Goal: Task Accomplishment & Management: Use online tool/utility

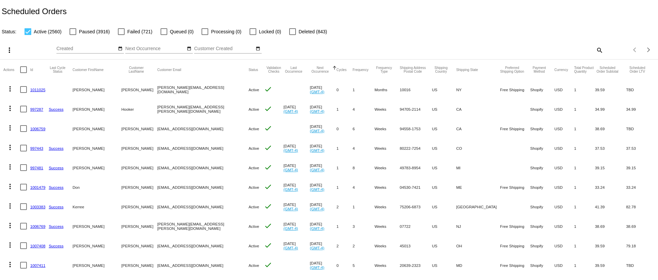
click at [23, 70] on div at bounding box center [23, 69] width 7 height 7
click at [23, 73] on input "checkbox" at bounding box center [23, 73] width 0 height 0
checkbox input "true"
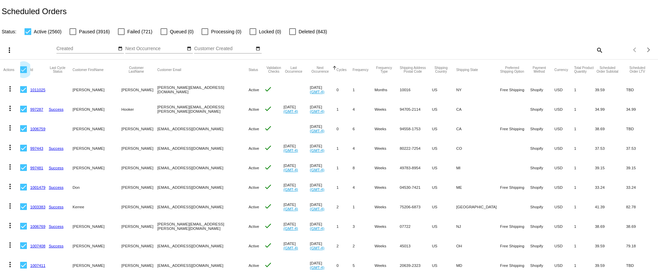
checkbox input "true"
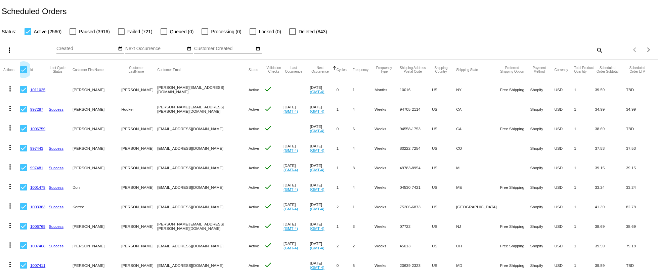
checkbox input "true"
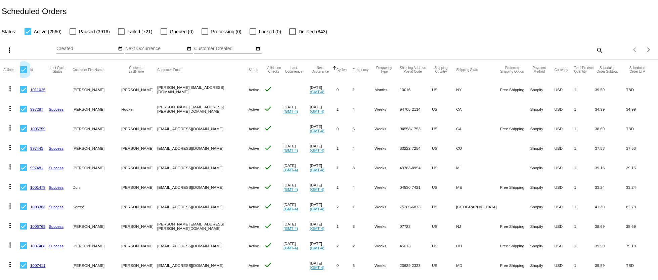
checkbox input "true"
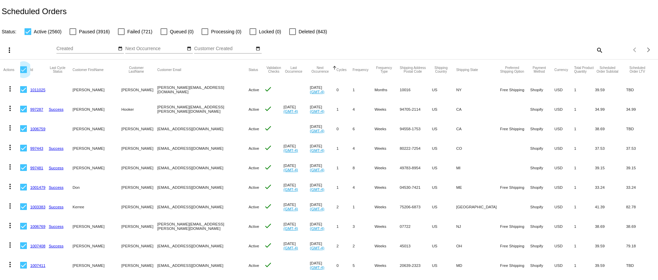
checkbox input "true"
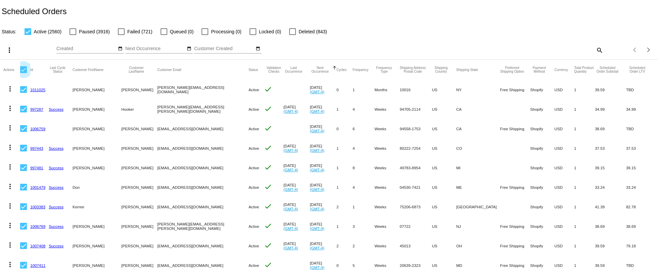
checkbox input "true"
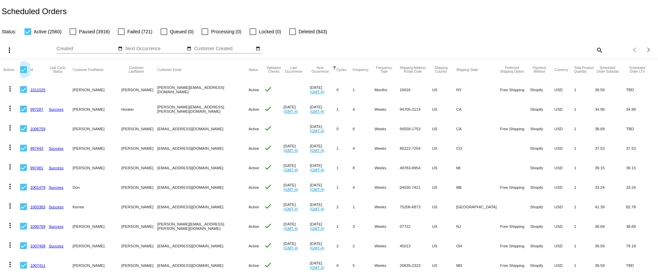
checkbox input "true"
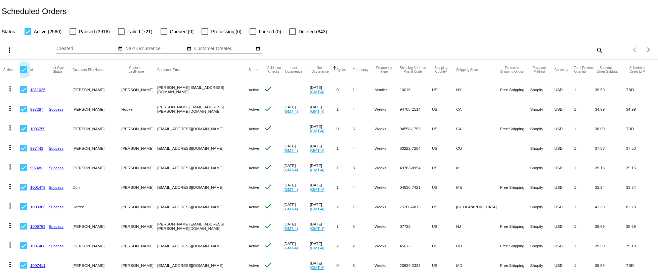
checkbox input "true"
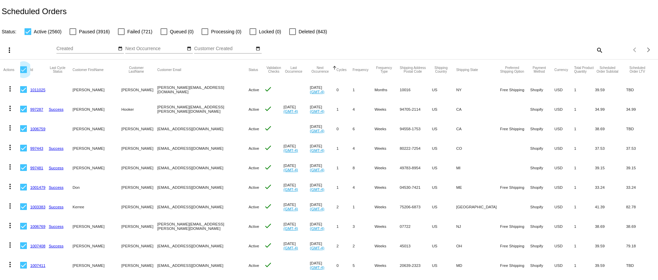
checkbox input "true"
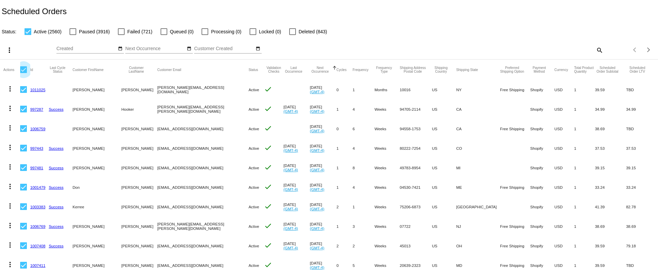
checkbox input "true"
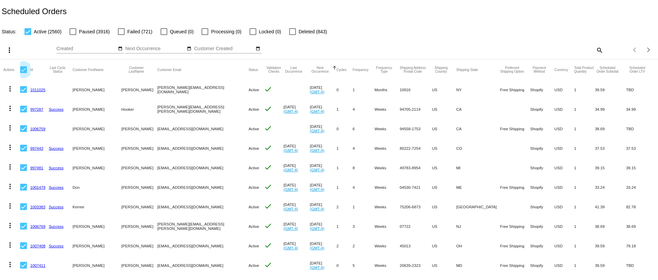
checkbox input "true"
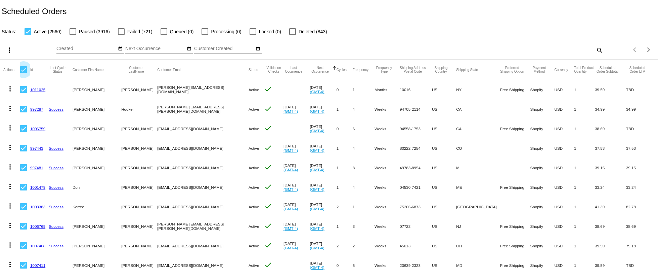
checkbox input "true"
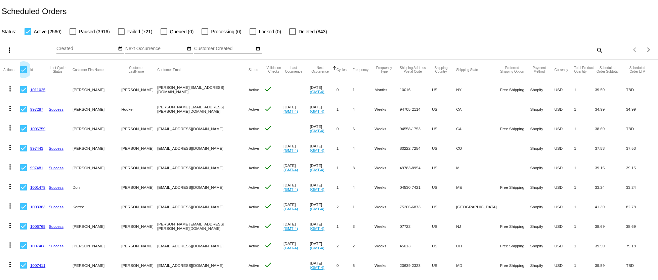
checkbox input "true"
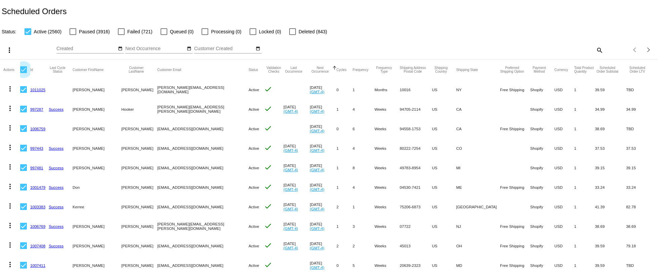
checkbox input "true"
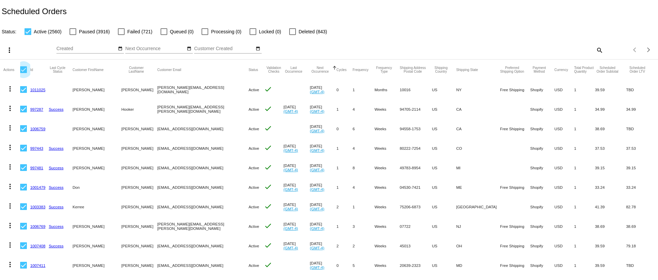
checkbox input "true"
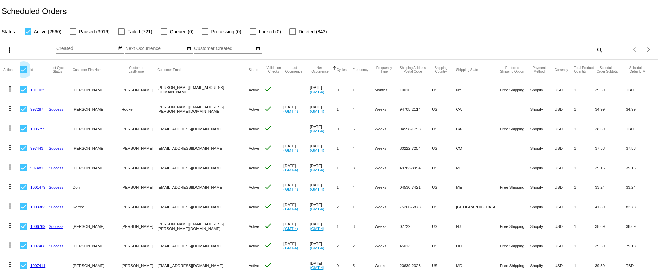
checkbox input "true"
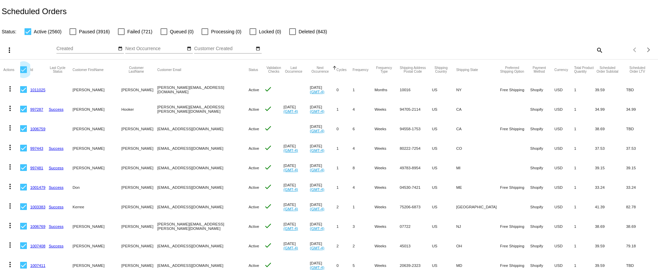
checkbox input "true"
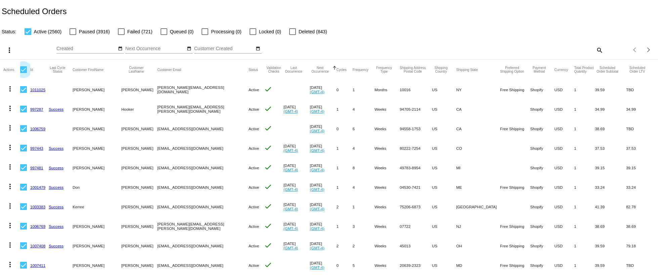
checkbox input "true"
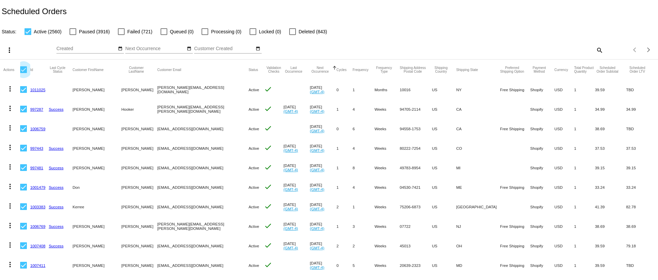
checkbox input "true"
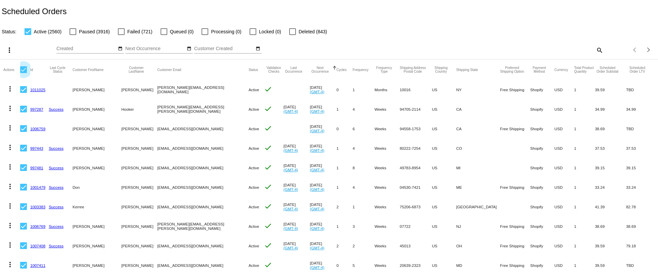
checkbox input "true"
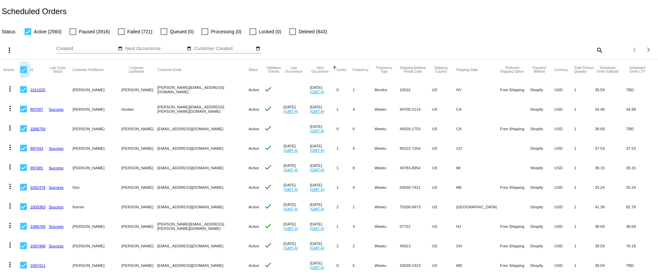
checkbox input "true"
click at [10, 50] on mat-icon "more_vert" at bounding box center [9, 50] width 8 height 8
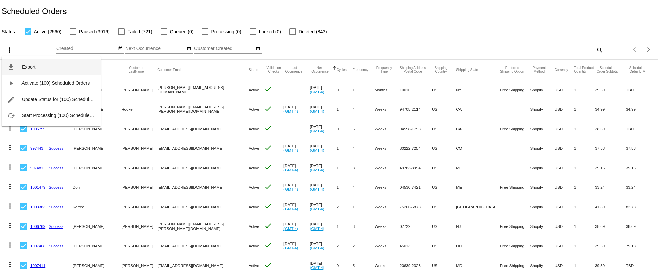
click at [25, 67] on span "Export" at bounding box center [28, 66] width 13 height 5
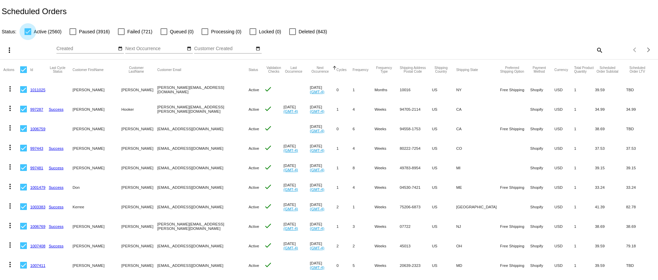
click at [25, 31] on div at bounding box center [28, 31] width 7 height 7
click at [28, 35] on input "Active (2560)" at bounding box center [28, 35] width 0 height 0
checkbox input "false"
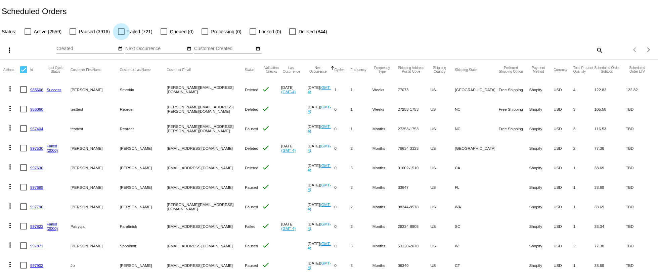
click at [119, 33] on div at bounding box center [121, 31] width 7 height 7
click at [121, 35] on input "Failed (721)" at bounding box center [121, 35] width 0 height 0
checkbox input "true"
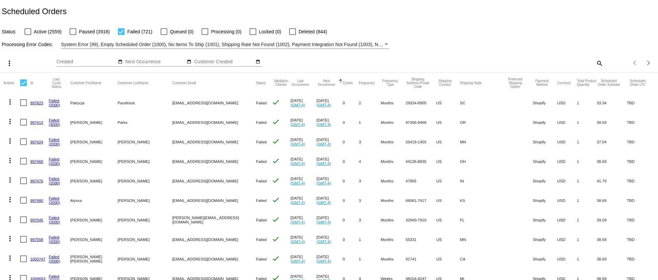
click at [24, 83] on div at bounding box center [23, 82] width 7 height 7
click at [24, 86] on input "checkbox" at bounding box center [23, 86] width 0 height 0
checkbox input "true"
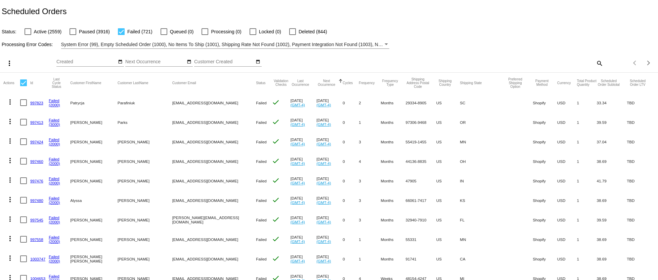
checkbox input "true"
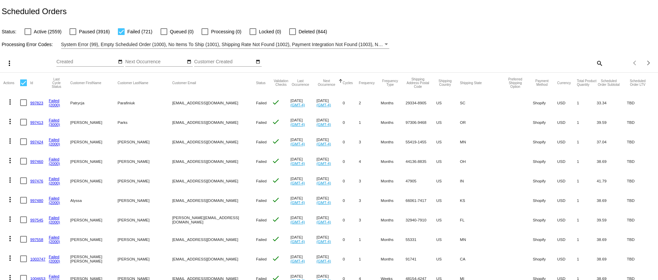
checkbox input "true"
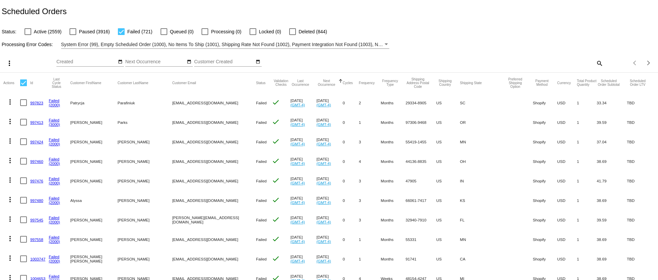
checkbox input "true"
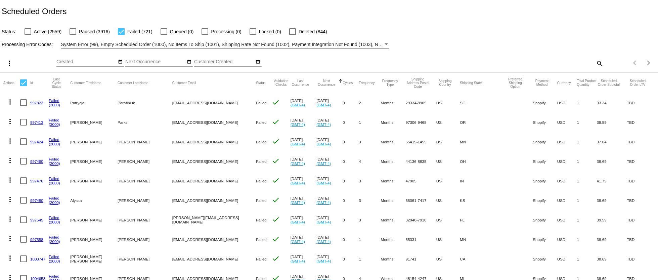
checkbox input "true"
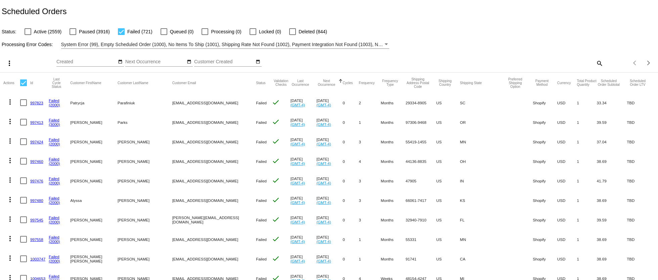
checkbox input "true"
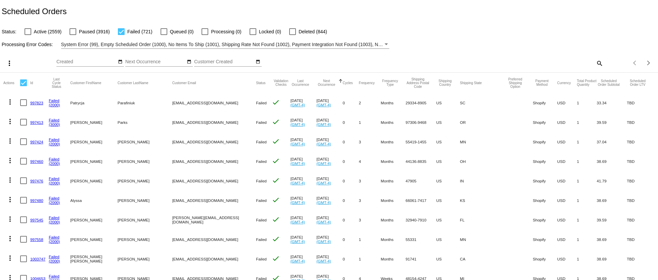
checkbox input "true"
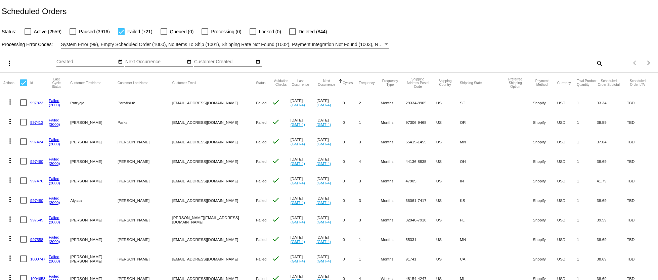
checkbox input "true"
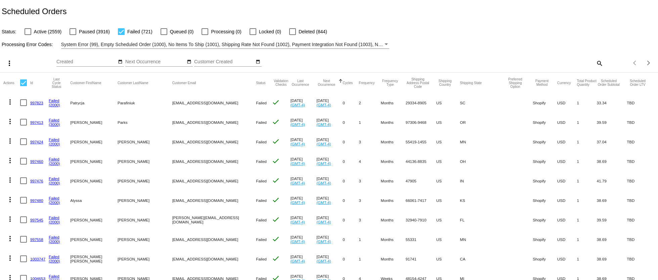
checkbox input "true"
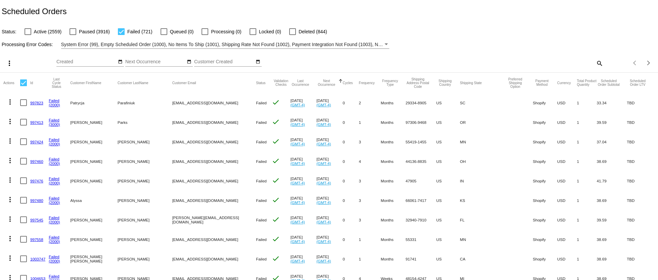
checkbox input "true"
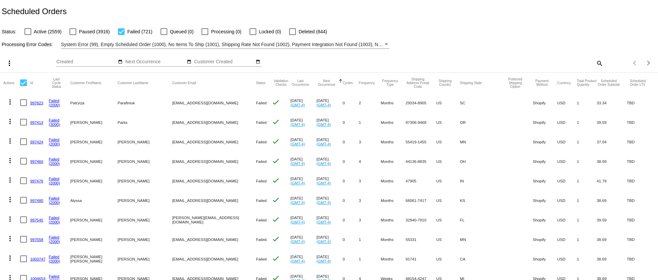
checkbox input "true"
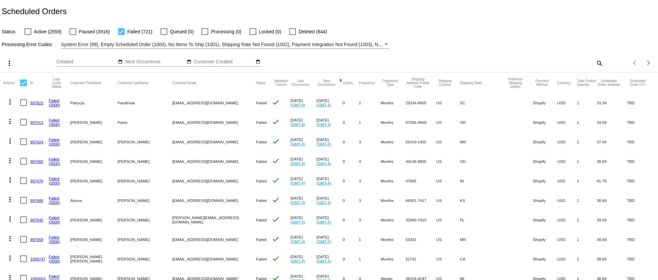
checkbox input "true"
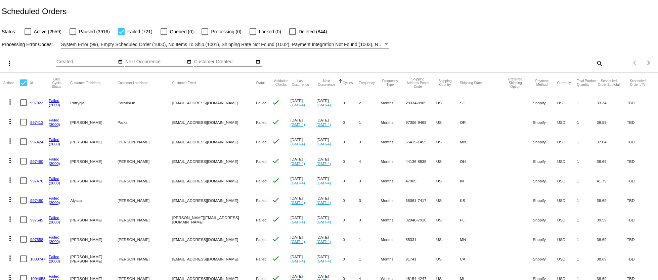
checkbox input "true"
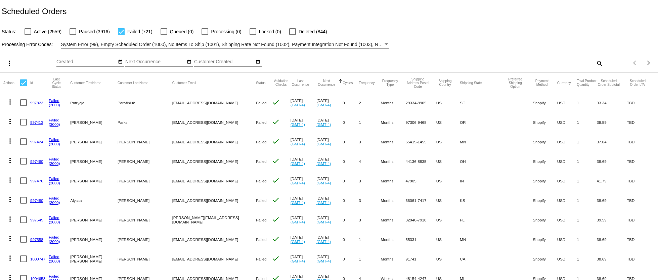
checkbox input "true"
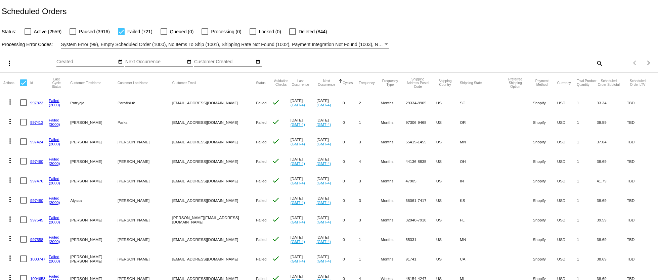
checkbox input "true"
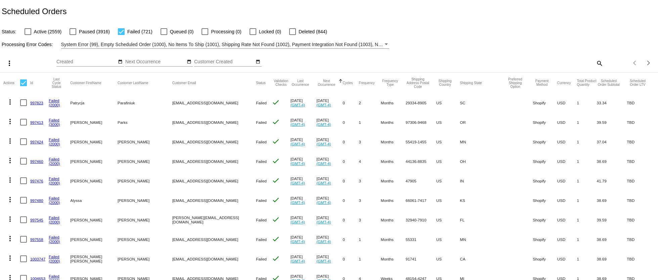
checkbox input "true"
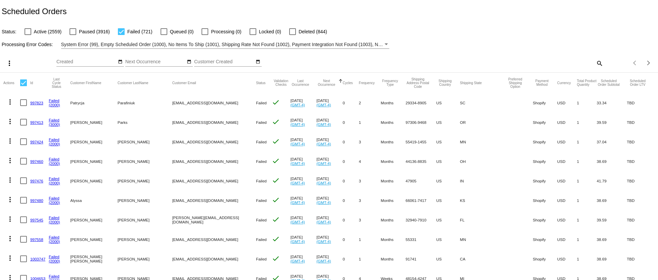
checkbox input "true"
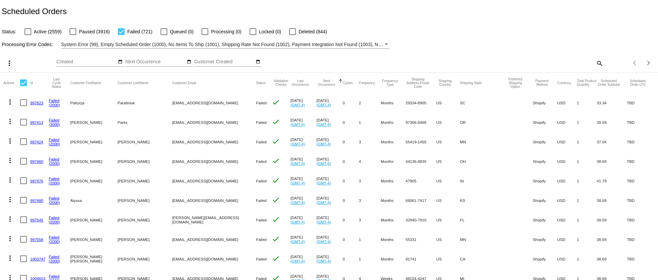
checkbox input "true"
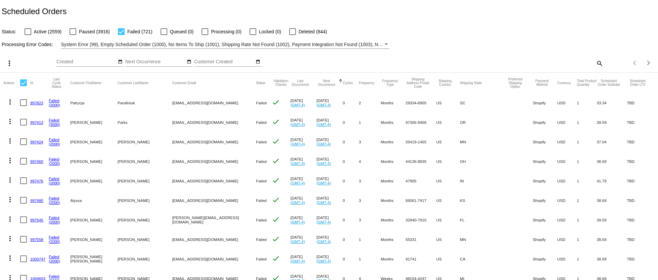
checkbox input "true"
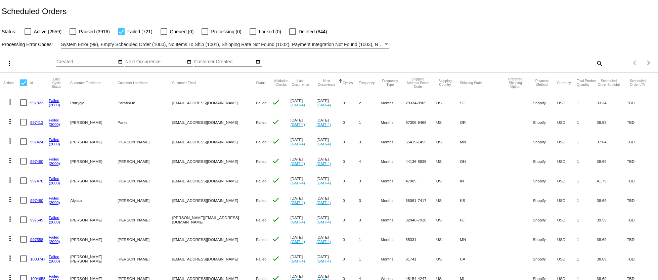
checkbox input "true"
click at [10, 64] on mat-icon "more_vert" at bounding box center [9, 63] width 8 height 8
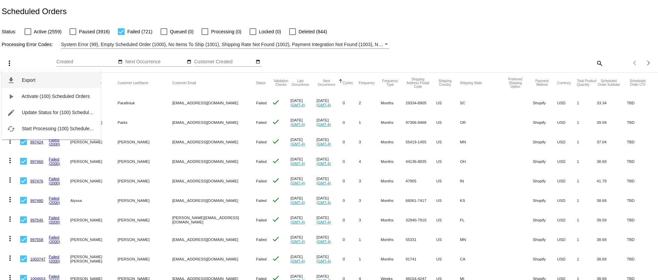
click at [31, 79] on span "Export" at bounding box center [28, 79] width 13 height 5
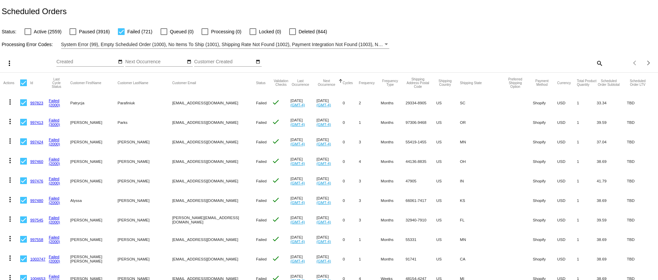
click at [23, 84] on div at bounding box center [23, 82] width 7 height 7
click at [23, 86] on input "checkbox" at bounding box center [23, 86] width 0 height 0
click at [121, 33] on div at bounding box center [121, 31] width 7 height 7
click at [121, 35] on input "Failed (721)" at bounding box center [121, 35] width 0 height 0
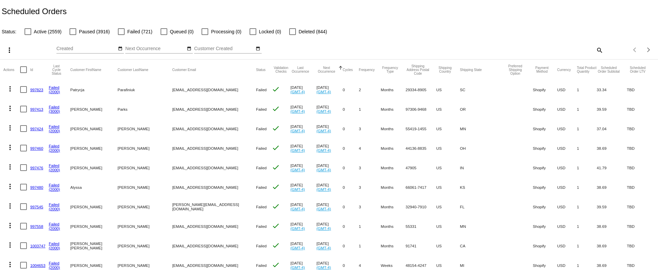
click at [289, 31] on div at bounding box center [292, 31] width 7 height 7
click at [292, 35] on input "Deleted (844)" at bounding box center [292, 35] width 0 height 0
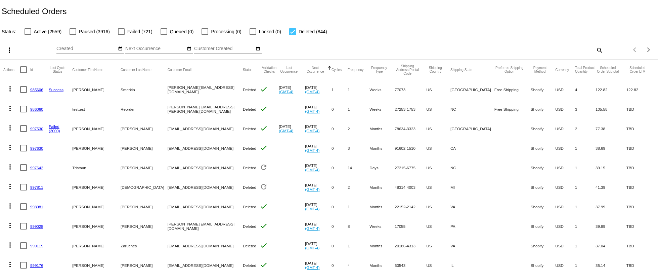
click at [23, 68] on div at bounding box center [23, 69] width 7 height 7
click at [23, 73] on input "checkbox" at bounding box center [23, 73] width 0 height 0
click at [8, 51] on mat-icon "more_vert" at bounding box center [9, 50] width 8 height 8
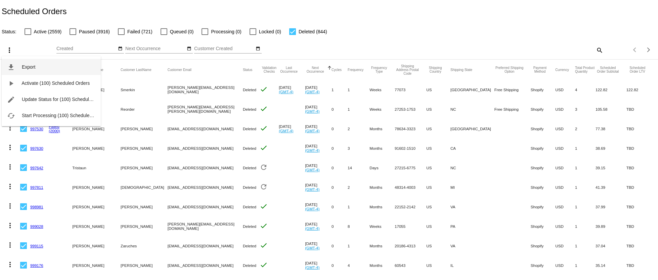
click at [28, 65] on span "Export" at bounding box center [28, 66] width 13 height 5
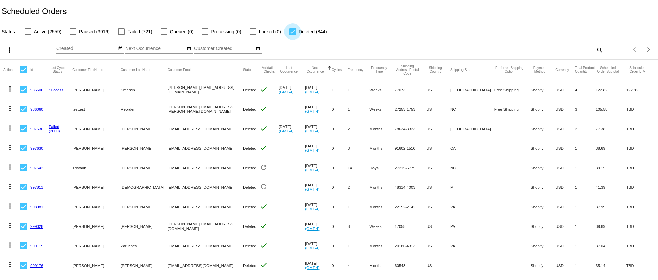
click at [293, 32] on div at bounding box center [292, 31] width 7 height 7
click at [293, 35] on input "Deleted (844)" at bounding box center [292, 35] width 0 height 0
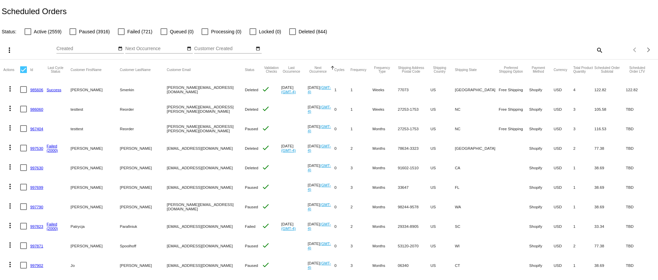
click at [23, 69] on div at bounding box center [23, 69] width 7 height 7
click at [23, 73] on input "checkbox" at bounding box center [23, 73] width 0 height 0
click at [7, 48] on mat-icon "more_vert" at bounding box center [9, 50] width 8 height 8
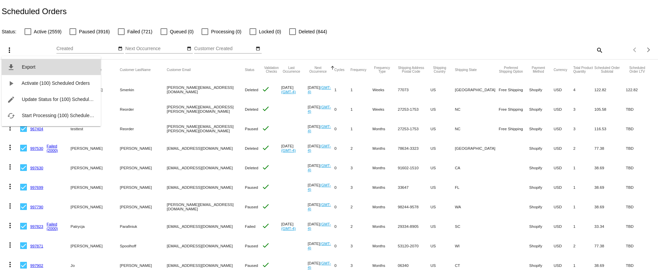
click at [27, 65] on span "Export" at bounding box center [28, 66] width 13 height 5
